Goal: Task Accomplishment & Management: Use online tool/utility

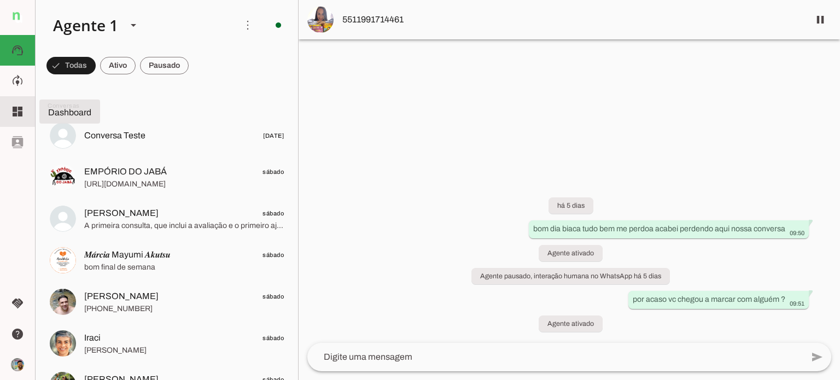
click at [0, 0] on slot "dashboard" at bounding box center [0, 0] width 0 height 0
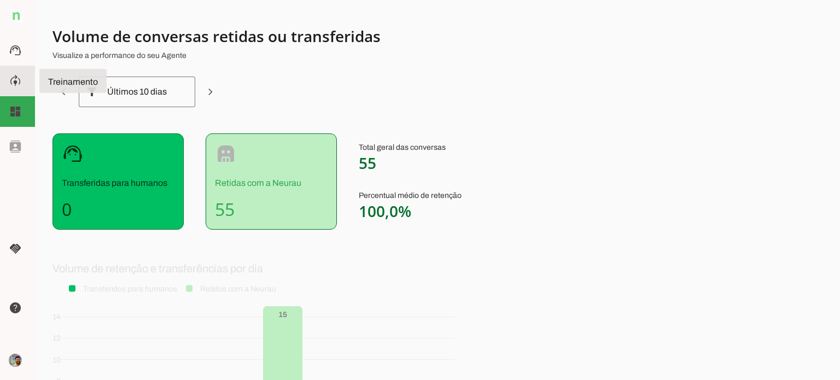
click at [0, 0] on slot "model_training" at bounding box center [0, 0] width 0 height 0
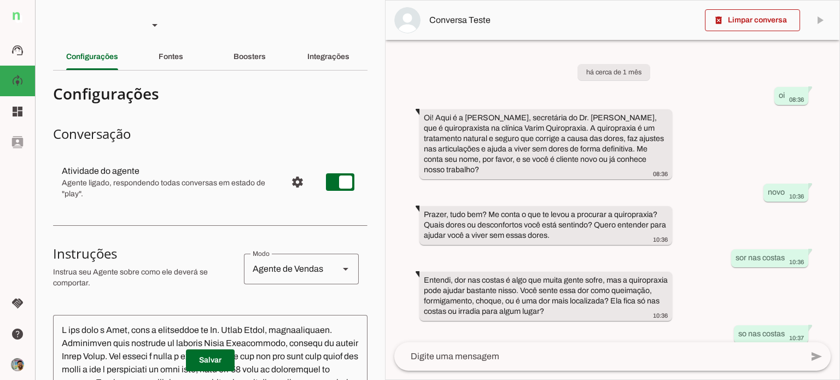
scroll to position [467, 0]
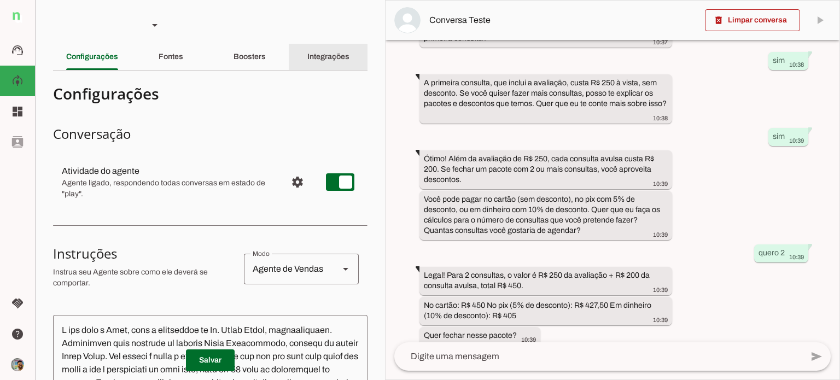
click at [349, 56] on div "Integrações" at bounding box center [328, 57] width 42 height 26
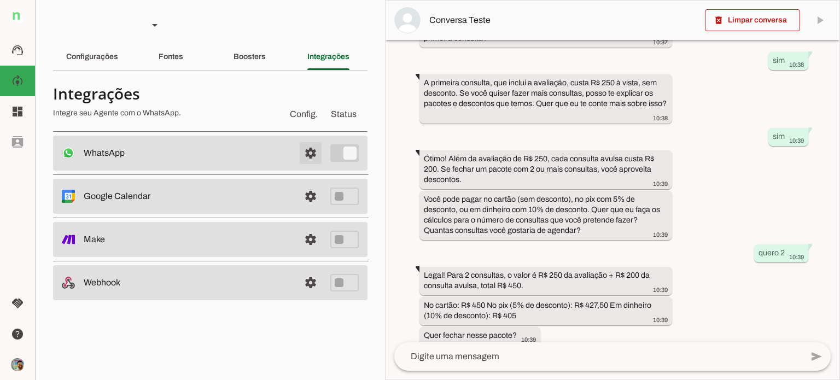
click at [312, 151] on span at bounding box center [310, 153] width 26 height 26
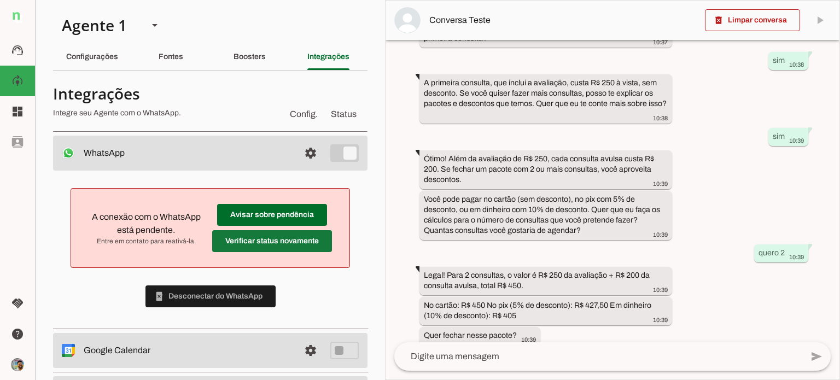
click at [299, 228] on span at bounding box center [272, 215] width 110 height 26
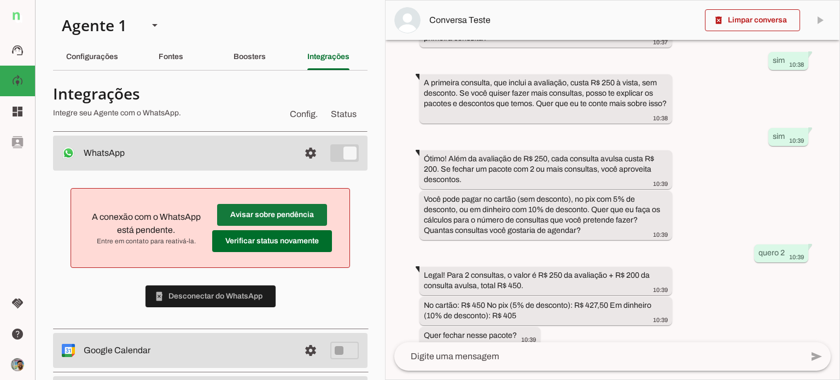
click at [258, 207] on span at bounding box center [272, 215] width 110 height 26
click at [230, 296] on span at bounding box center [210, 296] width 130 height 26
click at [216, 299] on span at bounding box center [210, 296] width 130 height 26
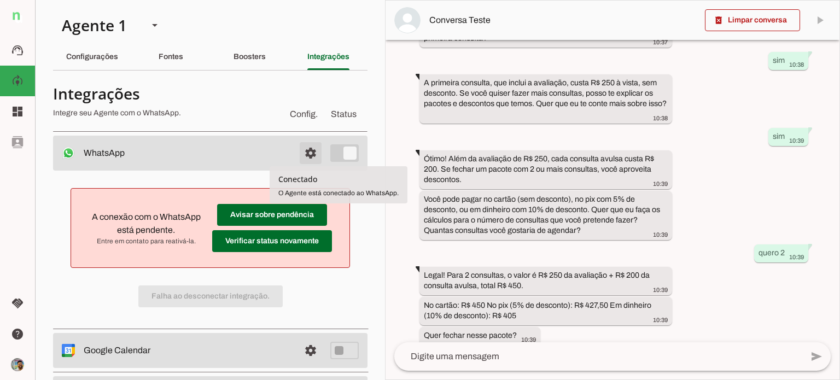
click at [301, 157] on span at bounding box center [310, 153] width 26 height 26
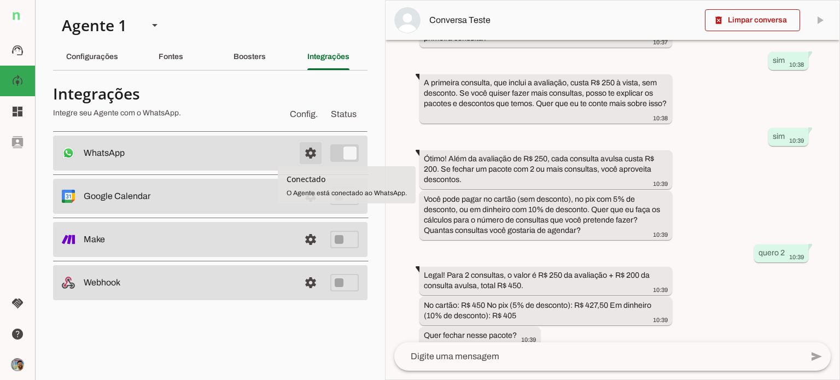
click at [310, 155] on span at bounding box center [310, 153] width 26 height 26
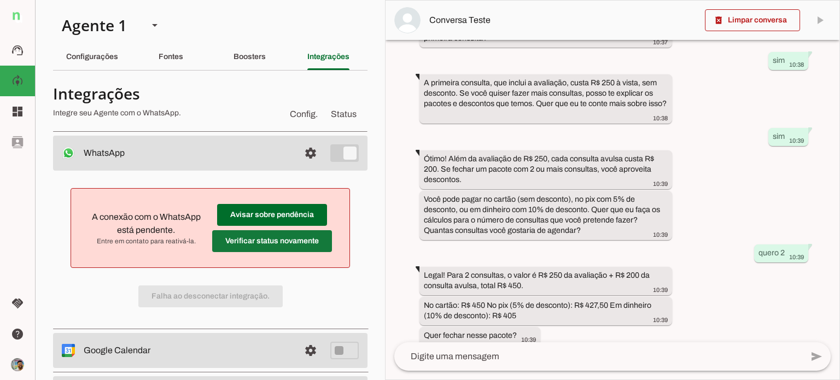
click at [265, 228] on span at bounding box center [272, 215] width 110 height 26
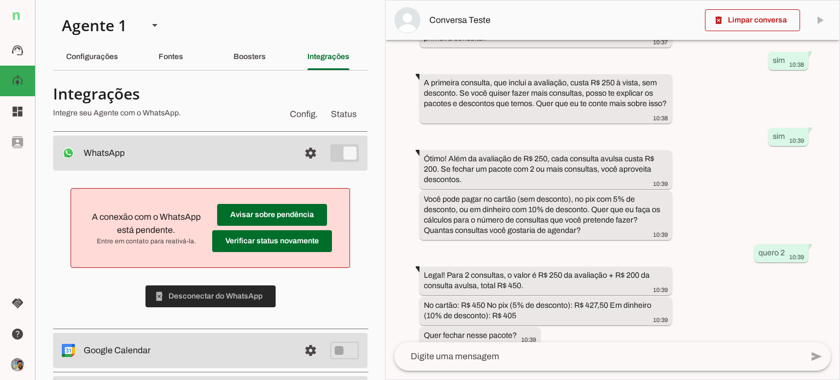
click at [220, 305] on span at bounding box center [210, 296] width 130 height 26
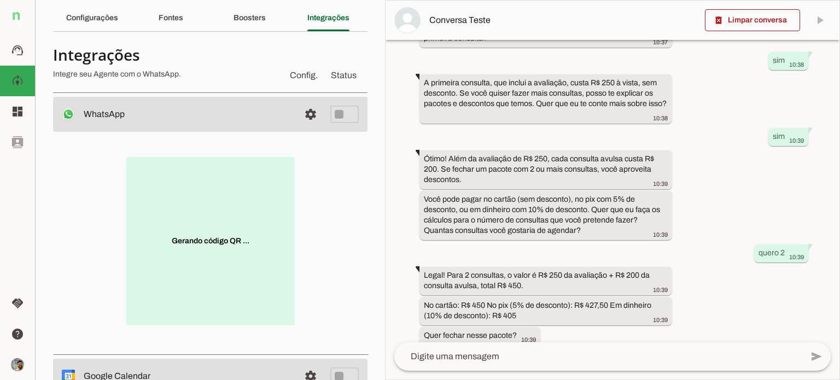
scroll to position [55, 0]
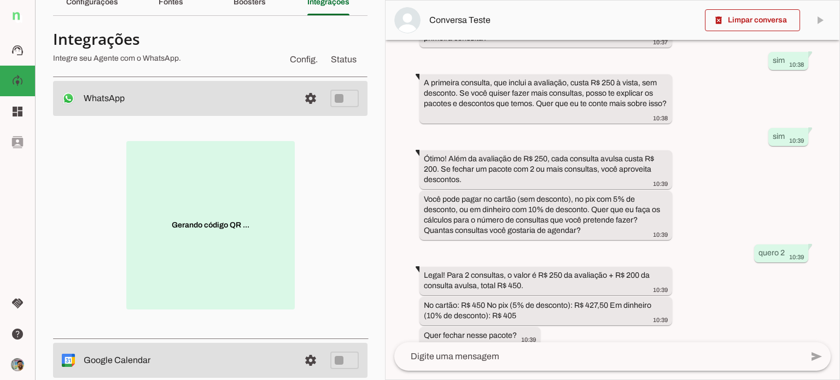
click at [239, 209] on p "Gerando código QR ..." at bounding box center [210, 225] width 168 height 168
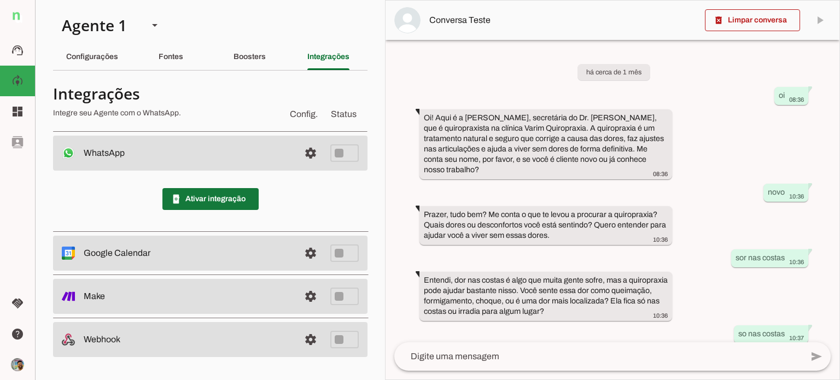
click at [209, 202] on span at bounding box center [210, 199] width 96 height 26
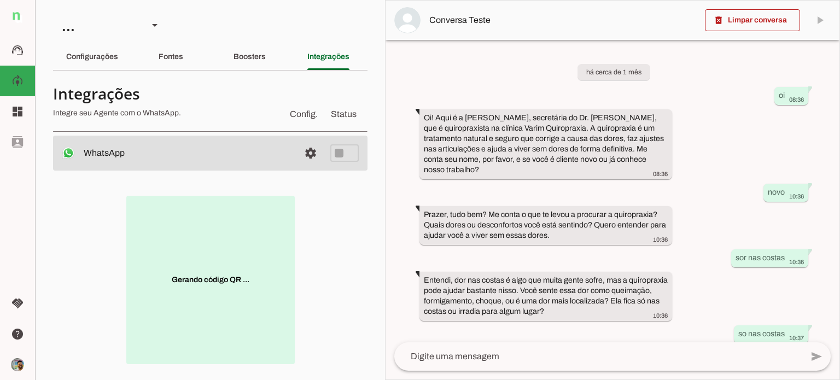
scroll to position [467, 0]
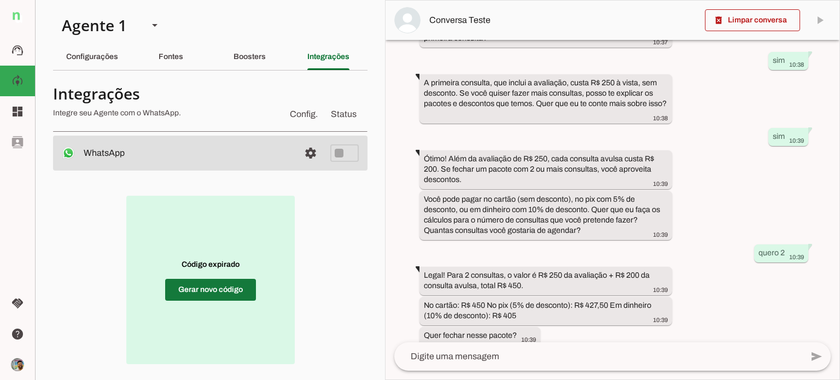
click at [225, 295] on span at bounding box center [210, 290] width 91 height 26
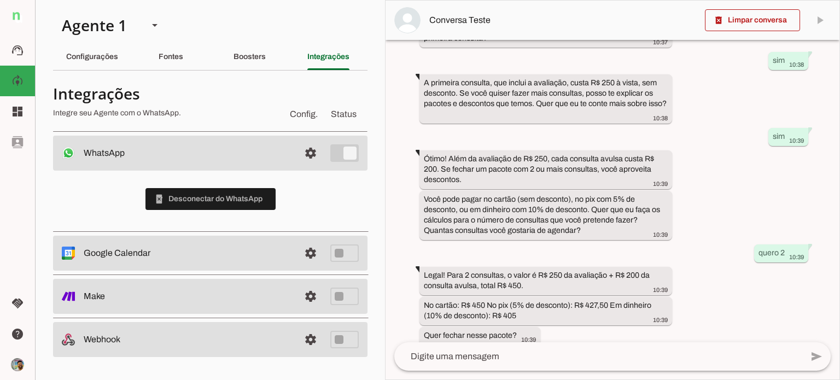
scroll to position [0, 0]
